Goal: Transaction & Acquisition: Download file/media

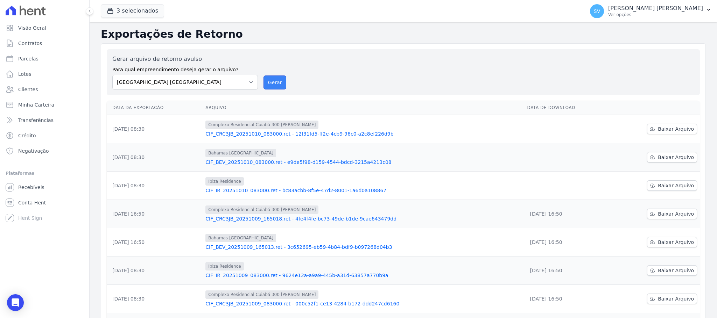
click at [271, 85] on button "Gerar" at bounding box center [274, 83] width 23 height 14
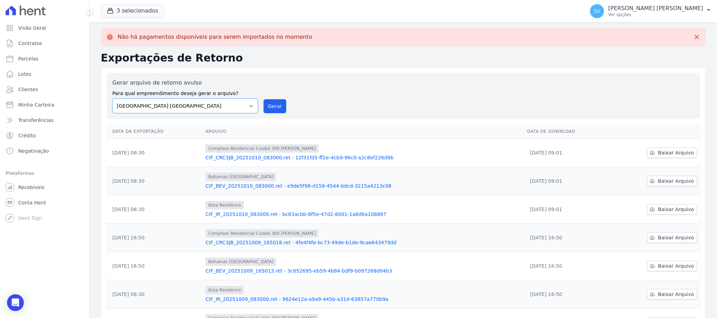
click at [244, 105] on select "[GEOGRAPHIC_DATA] COMPLEXO RESIDENCIAL [GEOGRAPHIC_DATA] 300 - [PERSON_NAME][GE…" at bounding box center [184, 106] width 145 height 15
select select "a999329b-d322-46c5-b2df-9163b092fb9b"
click at [112, 99] on select "[GEOGRAPHIC_DATA] COMPLEXO RESIDENCIAL [GEOGRAPHIC_DATA] 300 - [PERSON_NAME][GE…" at bounding box center [184, 106] width 145 height 15
click at [277, 109] on button "Gerar" at bounding box center [274, 106] width 23 height 14
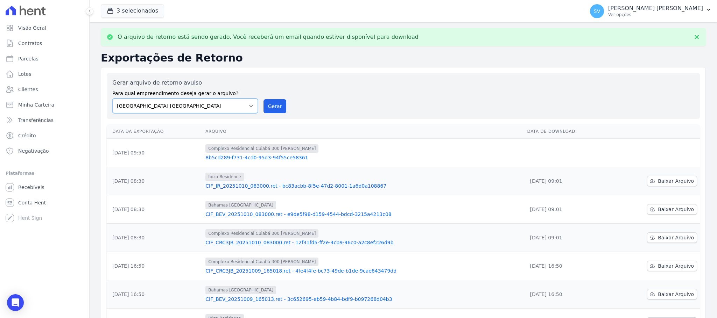
click at [249, 105] on select "[GEOGRAPHIC_DATA] COMPLEXO RESIDENCIAL [GEOGRAPHIC_DATA] 300 - [PERSON_NAME][GE…" at bounding box center [184, 106] width 145 height 15
select select "73a372cd-5640-41c8-aaea-11bd74619c10"
click at [112, 99] on select "[GEOGRAPHIC_DATA] COMPLEXO RESIDENCIAL [GEOGRAPHIC_DATA] 300 - [PERSON_NAME][GE…" at bounding box center [184, 106] width 145 height 15
click at [274, 112] on button "Gerar" at bounding box center [274, 106] width 23 height 14
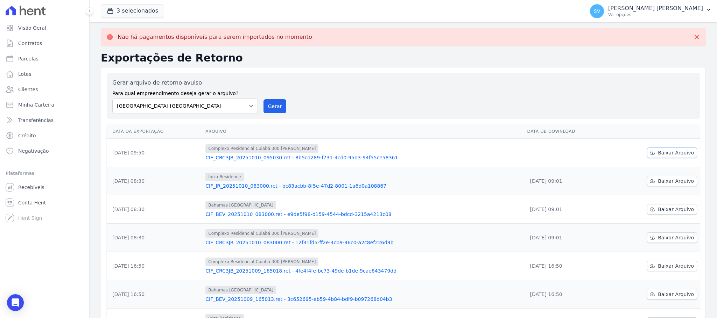
click at [652, 148] on link "Baixar Arquivo" at bounding box center [672, 153] width 50 height 10
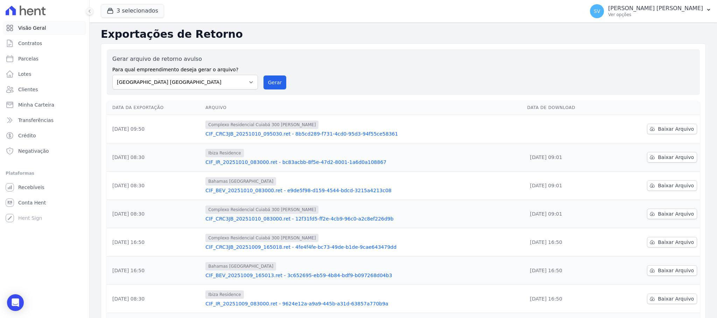
click at [40, 22] on link "Visão Geral" at bounding box center [45, 28] width 84 height 14
